Goal: Information Seeking & Learning: Find contact information

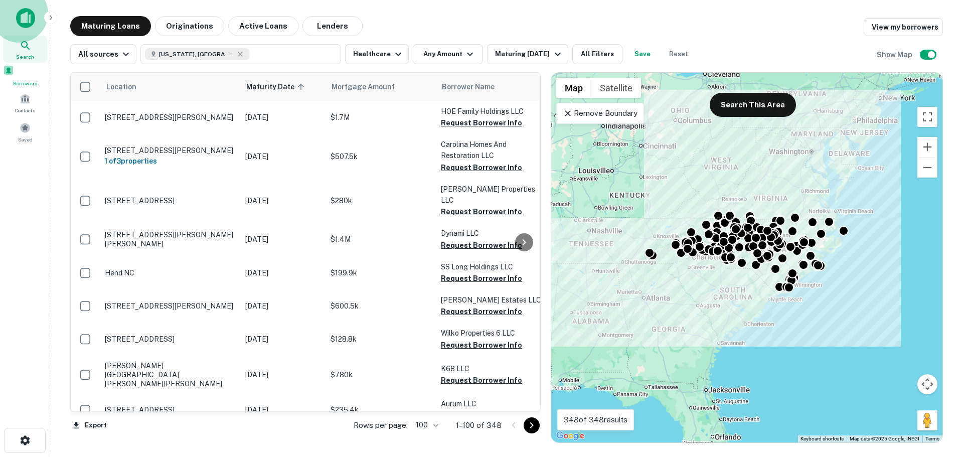
click at [14, 76] on span at bounding box center [8, 70] width 11 height 11
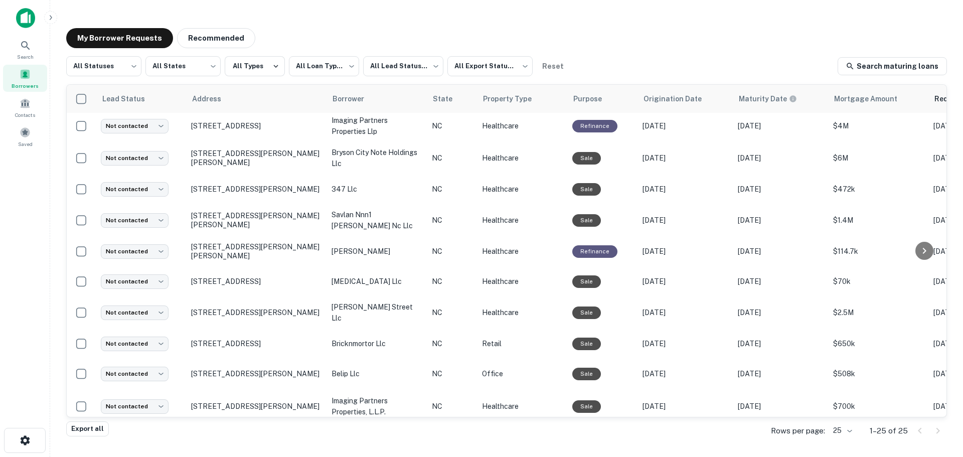
scroll to position [496, 0]
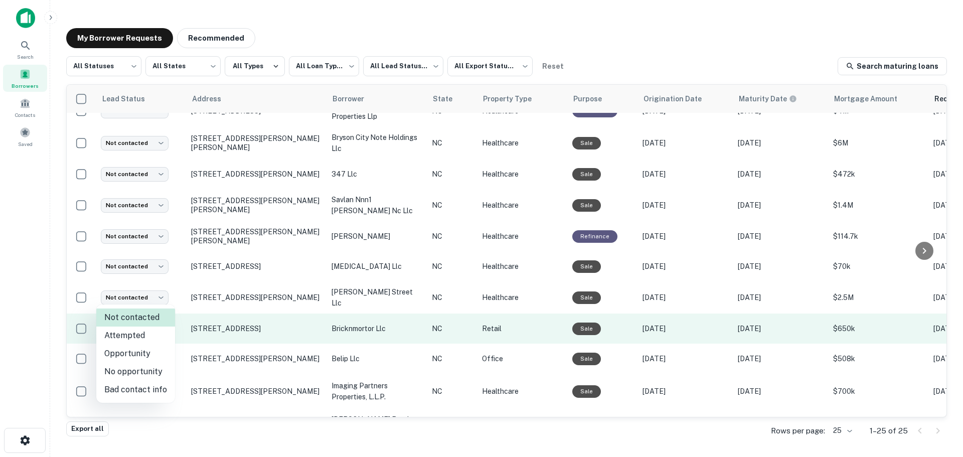
click at [125, 297] on body "**********" at bounding box center [481, 228] width 963 height 457
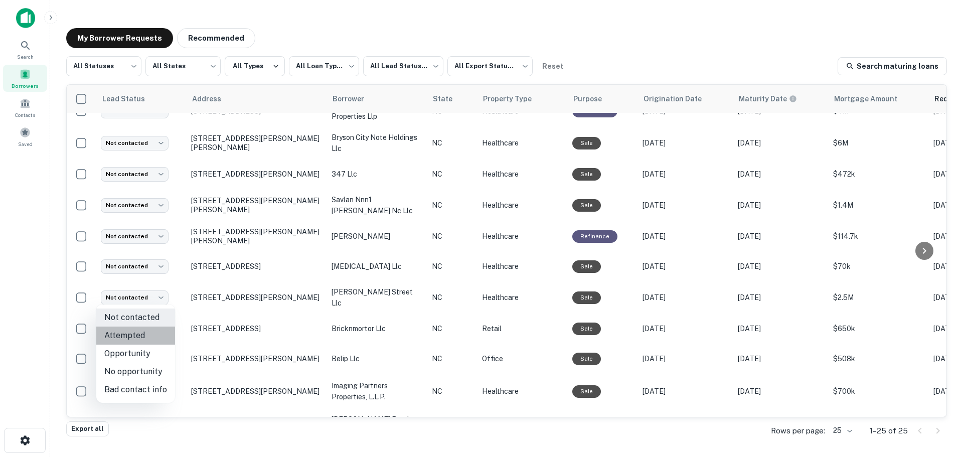
click at [149, 337] on li "Attempted" at bounding box center [135, 335] width 79 height 18
type input "*********"
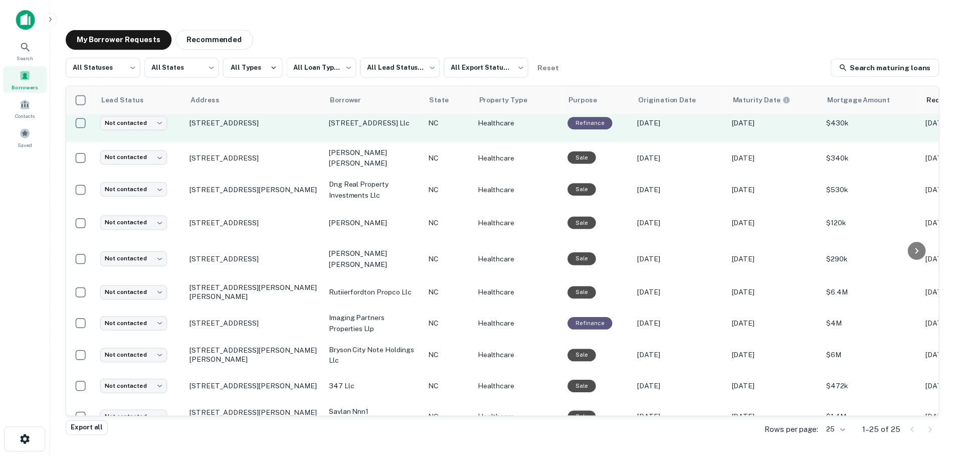
scroll to position [301, 0]
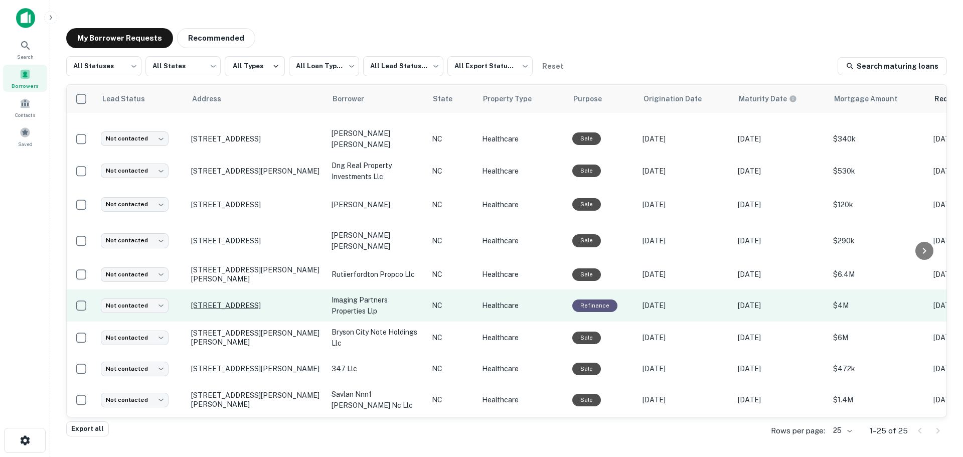
click at [227, 301] on p "[STREET_ADDRESS]" at bounding box center [256, 305] width 130 height 9
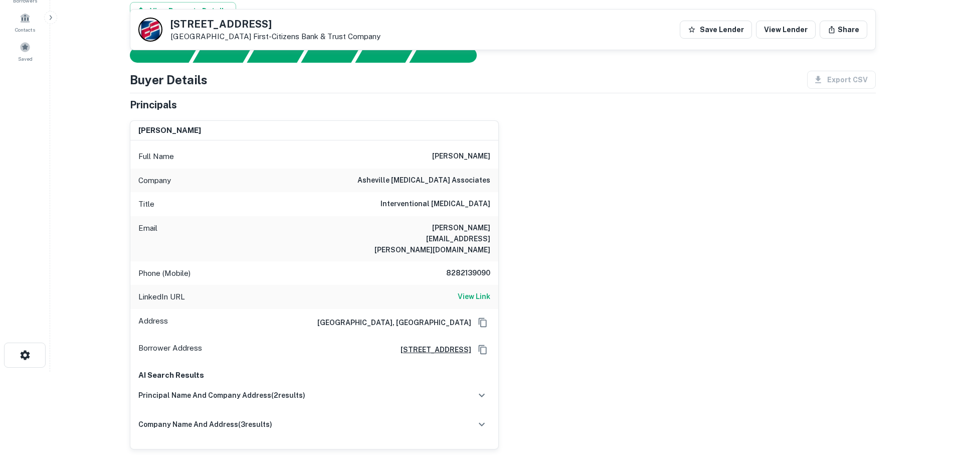
scroll to position [67, 0]
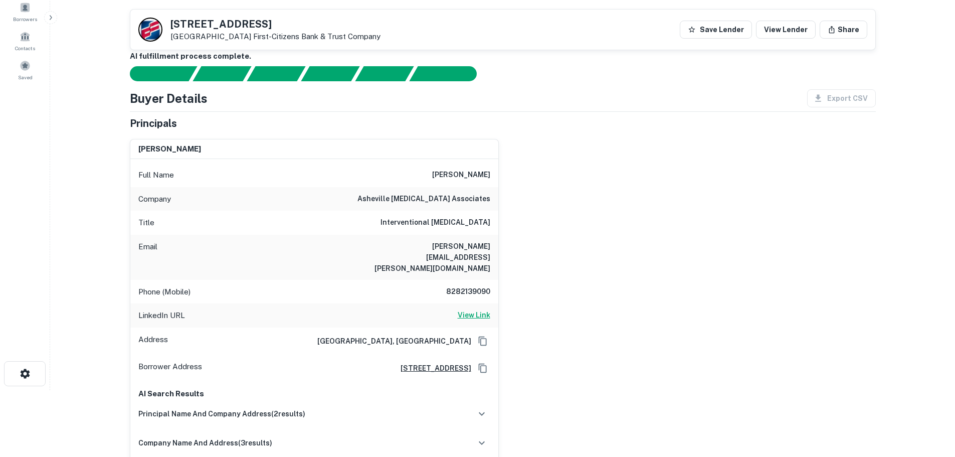
click at [485, 309] on h6 "View Link" at bounding box center [474, 314] width 33 height 11
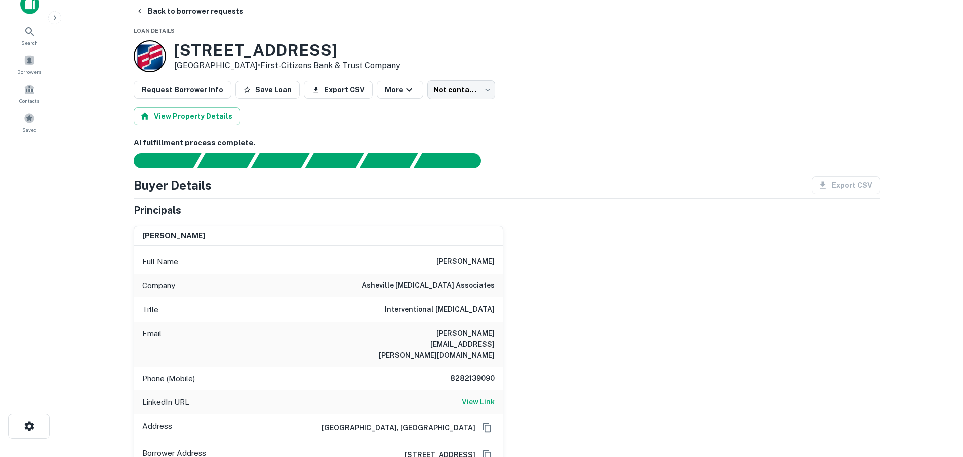
scroll to position [0, 0]
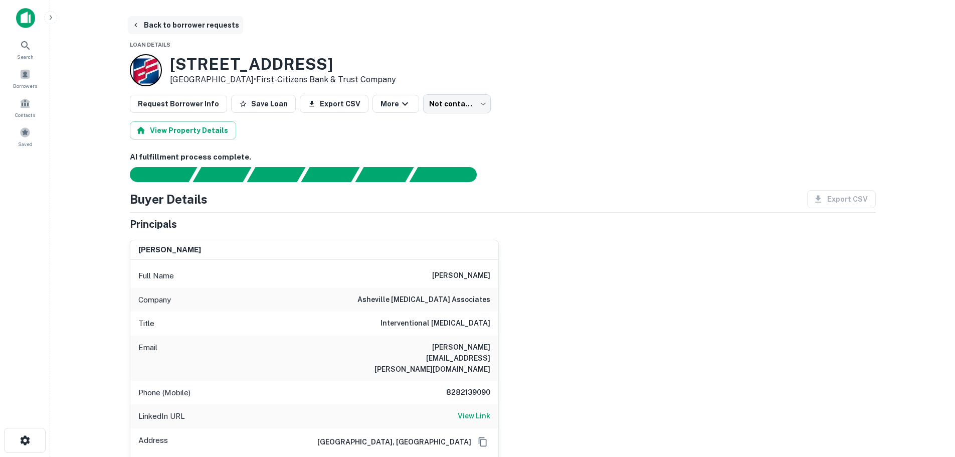
click at [175, 27] on button "Back to borrower requests" at bounding box center [185, 25] width 115 height 18
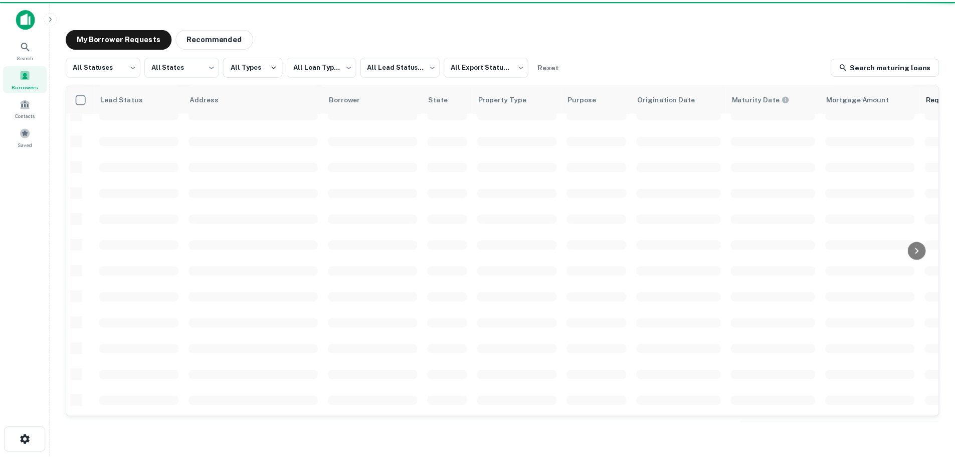
scroll to position [301, 0]
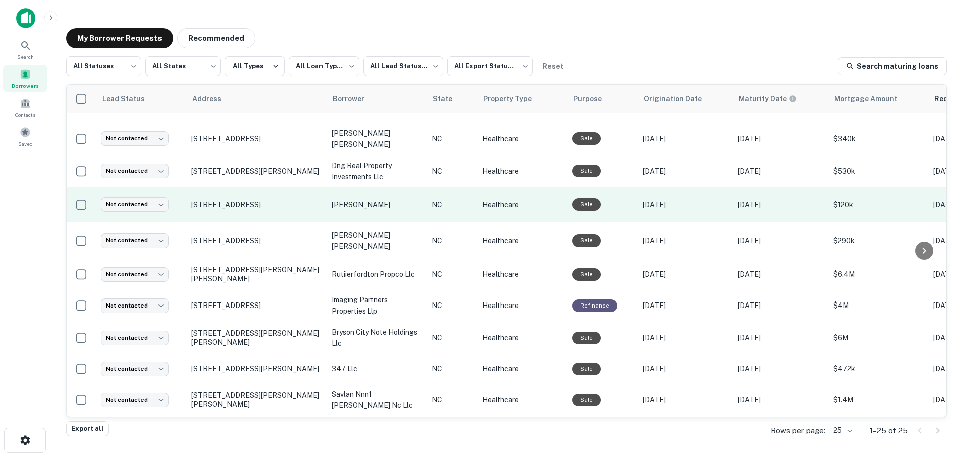
click at [245, 200] on p "[STREET_ADDRESS]" at bounding box center [256, 204] width 130 height 9
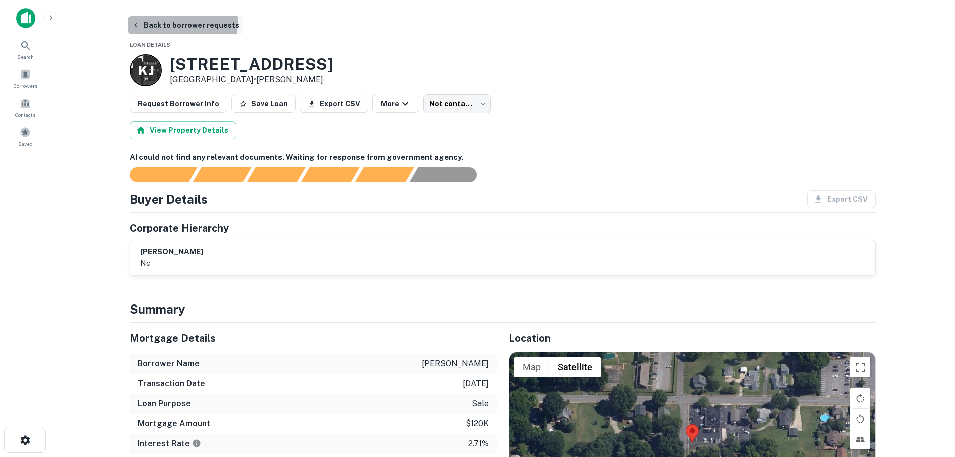
click at [157, 21] on button "Back to borrower requests" at bounding box center [185, 25] width 115 height 18
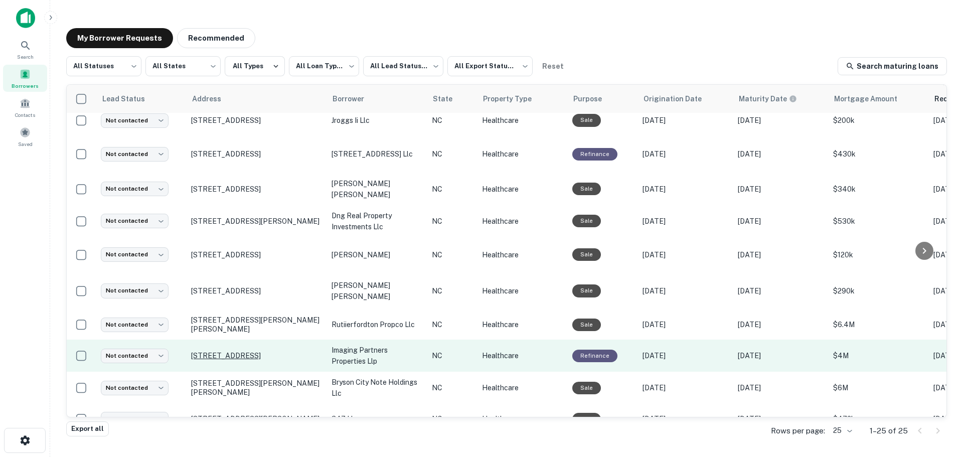
scroll to position [301, 0]
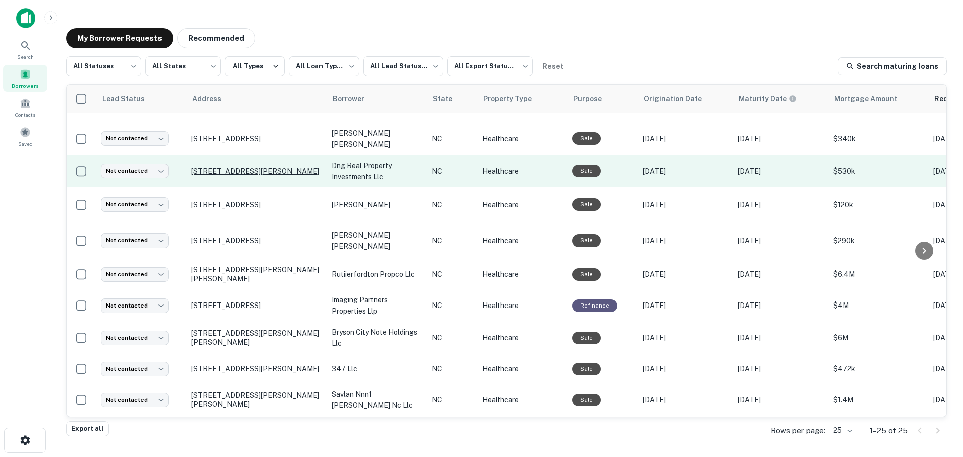
click at [234, 167] on p "[STREET_ADDRESS][PERSON_NAME]" at bounding box center [256, 171] width 130 height 9
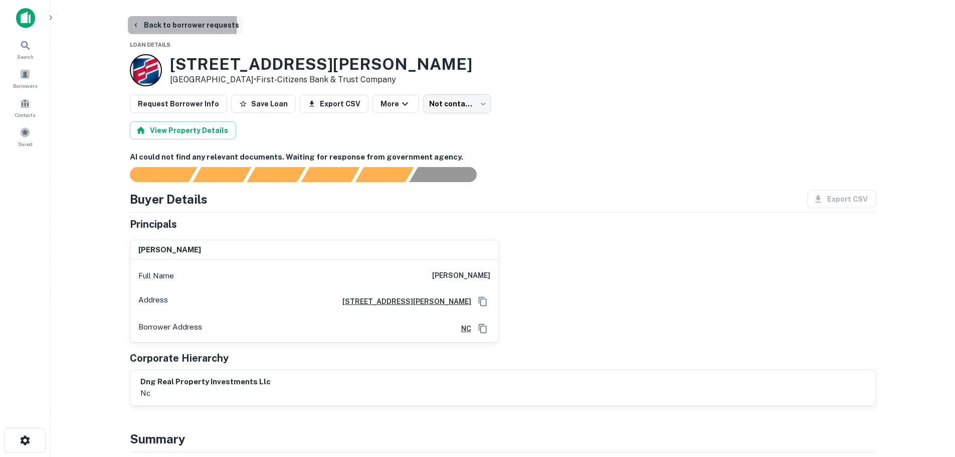
click at [158, 25] on button "Back to borrower requests" at bounding box center [185, 25] width 115 height 18
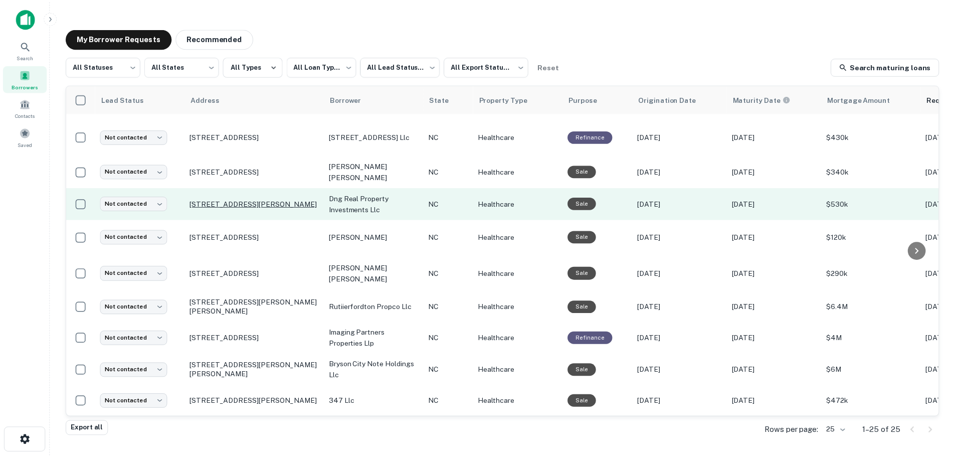
scroll to position [251, 0]
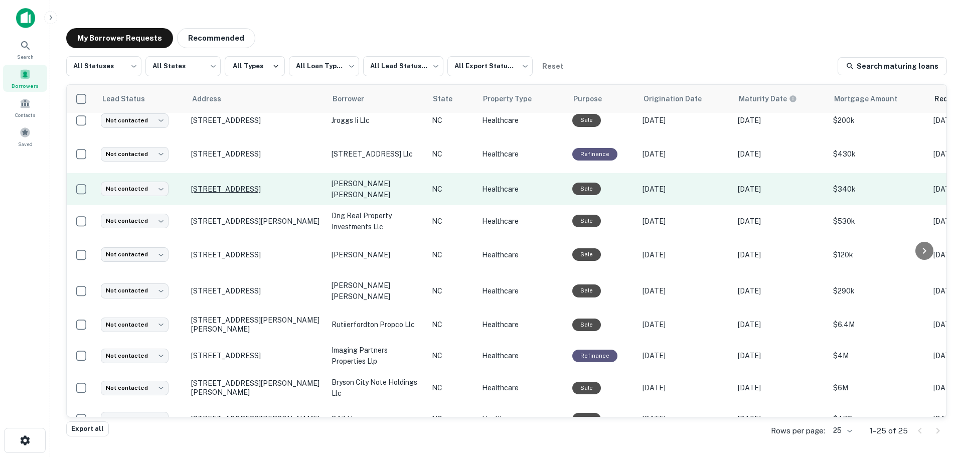
click at [235, 185] on p "[STREET_ADDRESS]" at bounding box center [256, 189] width 130 height 9
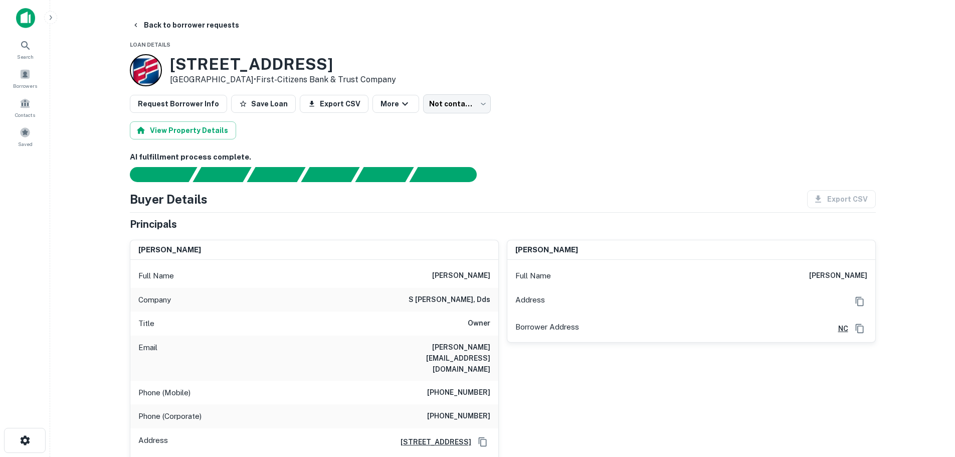
click at [429, 343] on h6 "[PERSON_NAME][EMAIL_ADDRESS][DOMAIN_NAME]" at bounding box center [430, 358] width 120 height 33
copy h6 "[PERSON_NAME][EMAIL_ADDRESS][DOMAIN_NAME]"
